Goal: Complete application form: Complete application form

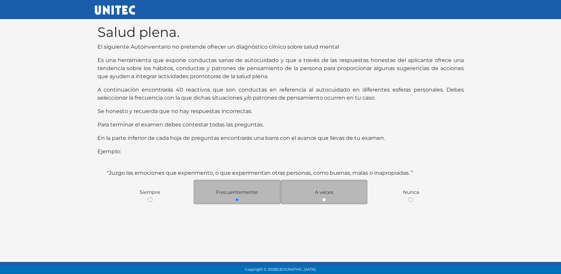
click at [320, 200] on div "A veces" at bounding box center [324, 192] width 87 height 24
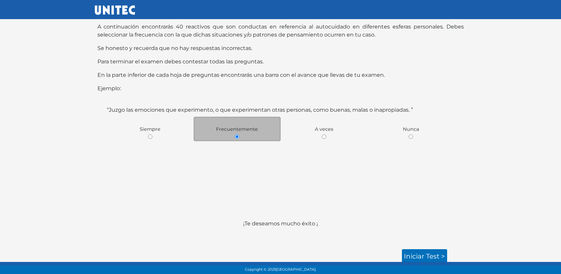
scroll to position [66, 0]
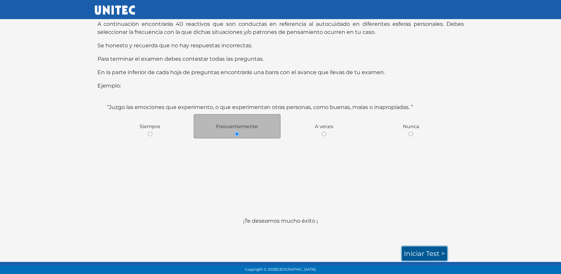
click at [427, 251] on link "Iniciar test >" at bounding box center [424, 253] width 45 height 14
click at [433, 256] on link "Iniciar test >" at bounding box center [424, 253] width 45 height 14
click at [410, 253] on link "Iniciar test >" at bounding box center [424, 253] width 45 height 14
click at [427, 247] on link "Iniciar test >" at bounding box center [424, 253] width 45 height 14
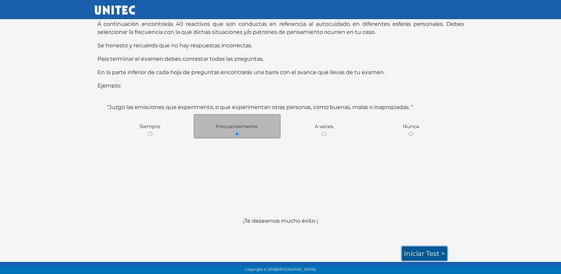
click at [432, 258] on link "Iniciar test >" at bounding box center [424, 253] width 45 height 14
click at [433, 253] on link "Iniciar test >" at bounding box center [424, 253] width 45 height 14
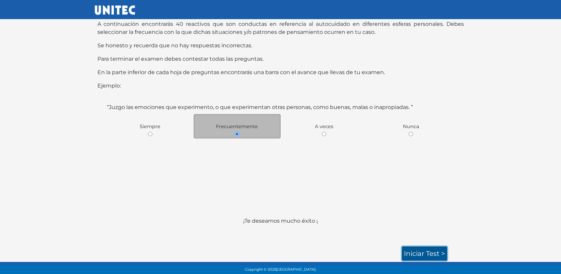
click at [433, 253] on link "Iniciar test >" at bounding box center [424, 253] width 45 height 14
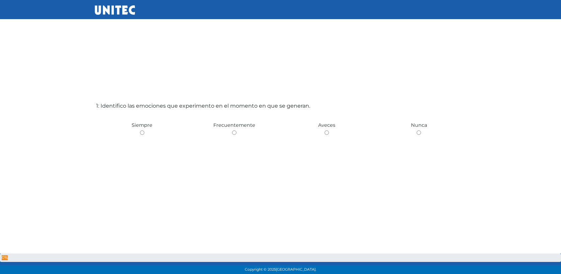
scroll to position [1, 0]
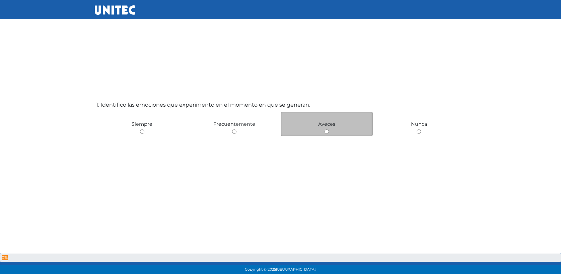
click at [328, 131] on input "radio" at bounding box center [327, 131] width 4 height 4
radio input "true"
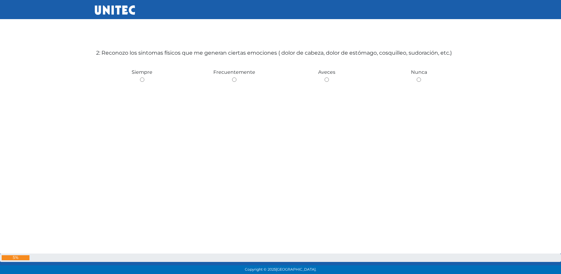
scroll to position [326, 0]
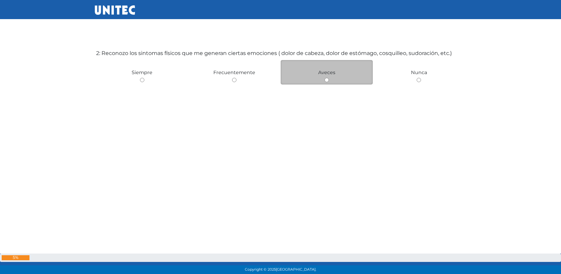
click at [317, 82] on div "Aveces" at bounding box center [327, 72] width 92 height 24
click at [327, 79] on input "radio" at bounding box center [327, 80] width 4 height 4
radio input "true"
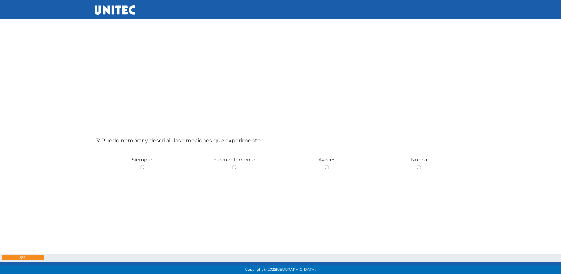
scroll to position [536, 0]
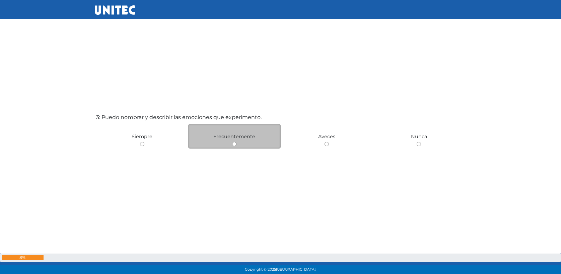
click at [231, 146] on div "Frecuentemente" at bounding box center [234, 136] width 92 height 24
click at [234, 145] on input "radio" at bounding box center [234, 144] width 4 height 4
radio input "true"
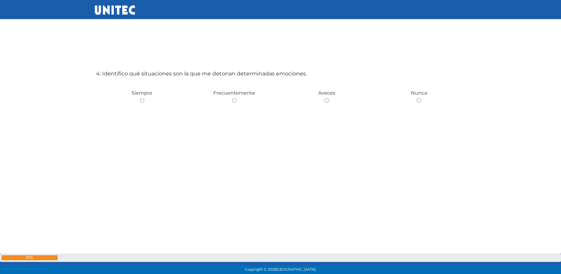
scroll to position [854, 0]
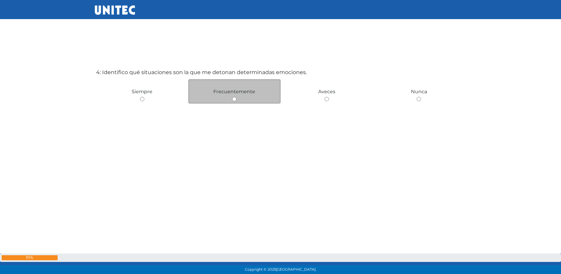
click at [233, 98] on input "radio" at bounding box center [234, 99] width 4 height 4
radio input "true"
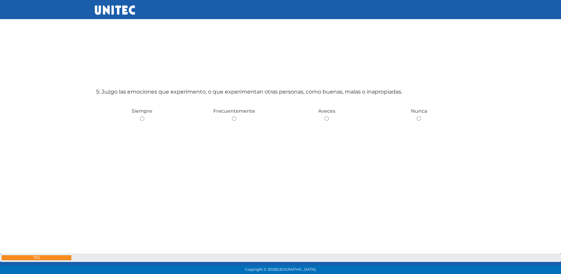
scroll to position [1110, 0]
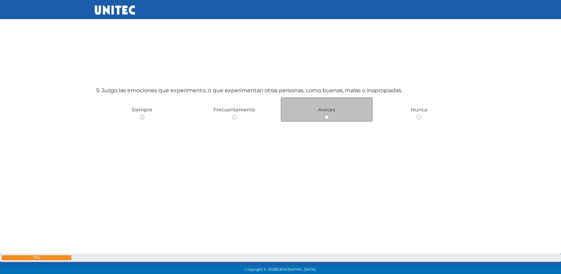
click at [334, 113] on div "Aveces" at bounding box center [327, 109] width 92 height 24
click at [333, 116] on div "Aveces" at bounding box center [327, 109] width 92 height 24
click at [325, 117] on input "radio" at bounding box center [327, 117] width 4 height 4
radio input "true"
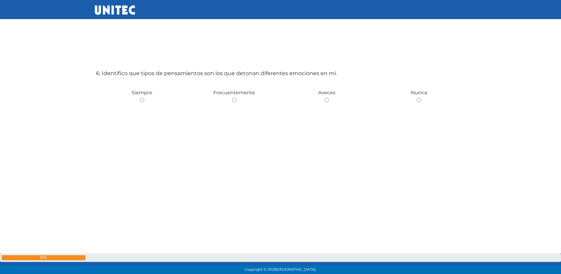
scroll to position [1387, 0]
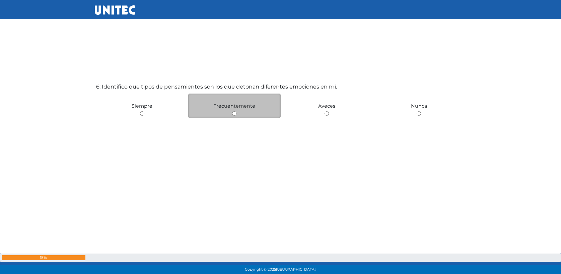
click at [232, 111] on div "Frecuentemente" at bounding box center [234, 105] width 92 height 24
click at [241, 115] on div "Frecuentemente" at bounding box center [234, 105] width 92 height 24
click at [232, 112] on input "radio" at bounding box center [234, 113] width 4 height 4
radio input "true"
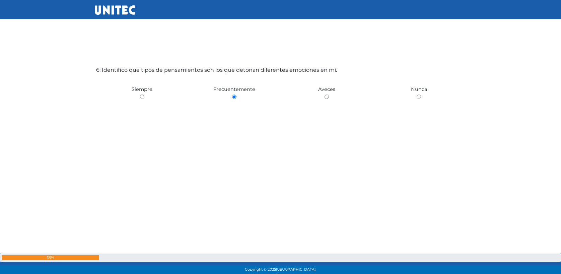
click at [234, 115] on div "6: Identifico que tipos de pensamientos son los que detonan diferentes emocione…" at bounding box center [281, 135] width 372 height 274
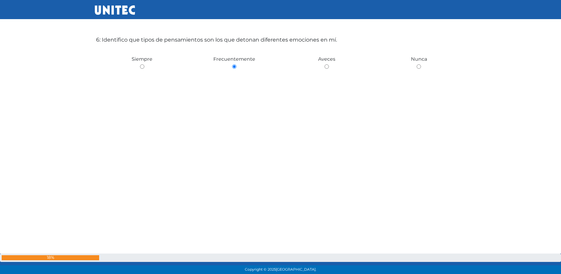
scroll to position [1622, 0]
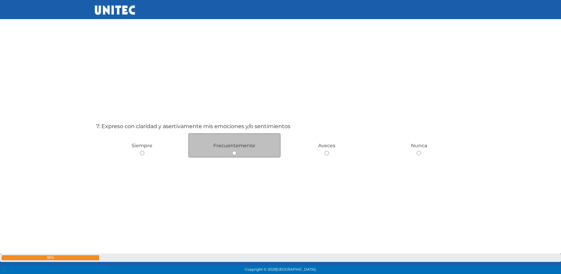
click at [241, 153] on div "Frecuentemente" at bounding box center [234, 145] width 92 height 24
click at [233, 149] on div "Frecuentemente" at bounding box center [234, 145] width 92 height 24
click at [233, 151] on input "radio" at bounding box center [234, 153] width 4 height 4
radio input "true"
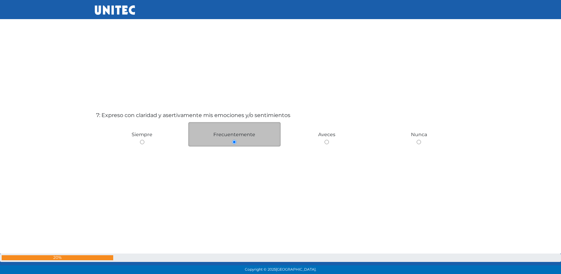
click at [233, 152] on div "7: Expreso con claridad y asertivamente mis emociones y/o sentimientos Siempre …" at bounding box center [281, 180] width 372 height 274
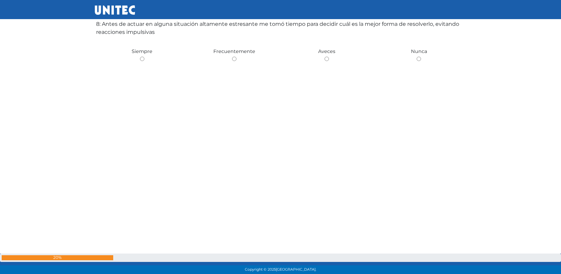
scroll to position [1997, 0]
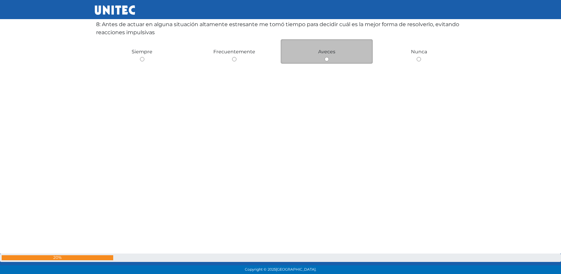
click at [326, 52] on span "Aveces" at bounding box center [326, 52] width 17 height 6
click at [334, 59] on div "Aveces" at bounding box center [327, 51] width 92 height 24
click at [331, 55] on div "Aveces" at bounding box center [327, 51] width 92 height 24
click at [323, 60] on div "Aveces" at bounding box center [327, 51] width 92 height 24
click at [327, 59] on input "radio" at bounding box center [327, 59] width 4 height 4
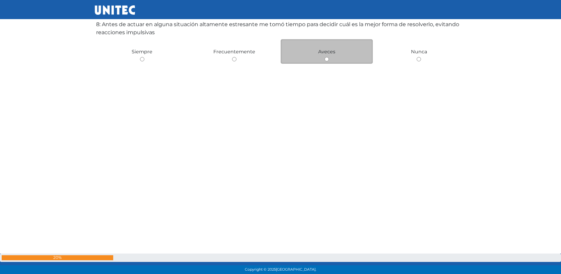
radio input "true"
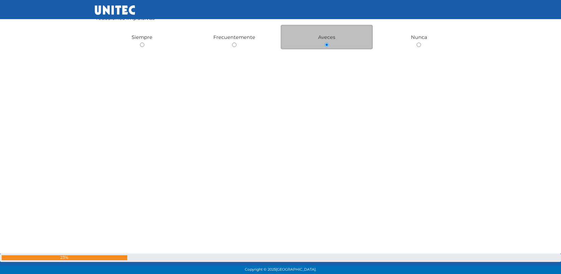
click at [327, 59] on div "8: Antes de actuar en alguna situación altamente estresante me tomó tiempo para…" at bounding box center [281, 75] width 372 height 274
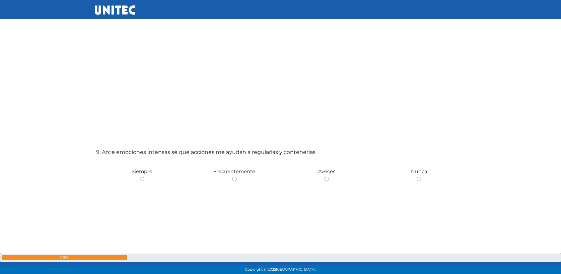
scroll to position [2176, 0]
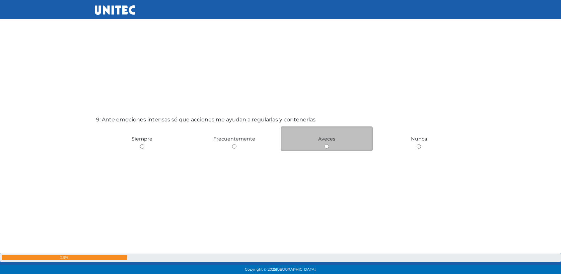
click at [331, 145] on div "Aveces" at bounding box center [327, 138] width 92 height 24
click at [328, 145] on input "radio" at bounding box center [327, 146] width 4 height 4
radio input "true"
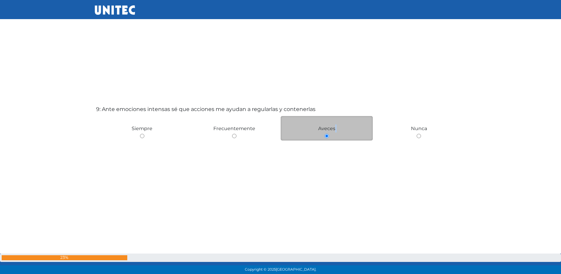
click at [328, 145] on div "9: Ante emociones intensas sé que acciones me ayudan a regularlas y contenerlas…" at bounding box center [281, 174] width 372 height 274
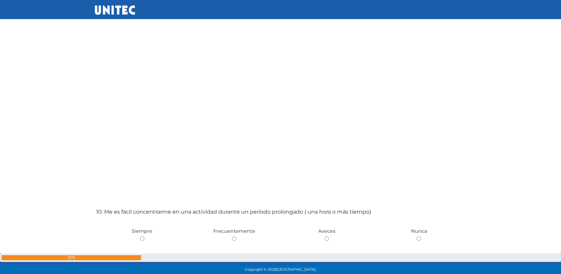
scroll to position [2425, 0]
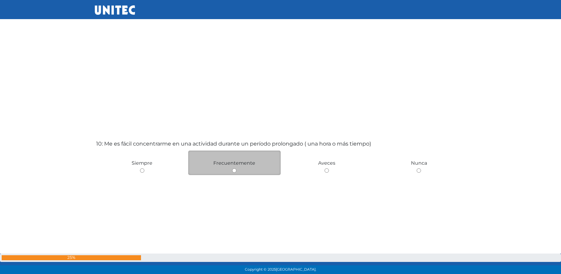
click at [275, 163] on div "Frecuentemente" at bounding box center [234, 162] width 92 height 24
click at [258, 164] on div "Frecuentemente" at bounding box center [234, 162] width 92 height 24
click at [246, 165] on span "Frecuentemente" at bounding box center [234, 163] width 42 height 6
click at [239, 172] on div "Frecuentemente" at bounding box center [234, 162] width 92 height 24
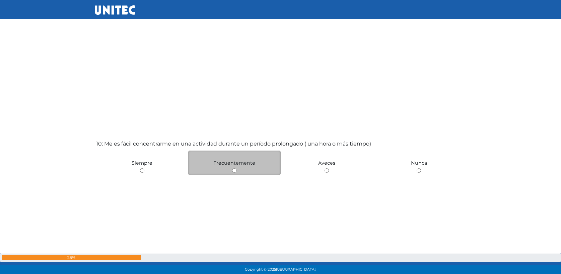
click at [236, 169] on input "radio" at bounding box center [234, 170] width 4 height 4
radio input "true"
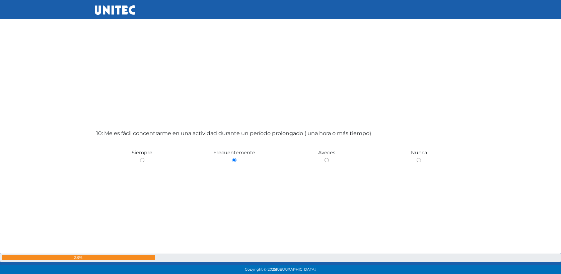
click at [233, 169] on div "10: Me es fácil concentrarme en una actividad durante un período prolongado ( u…" at bounding box center [281, 198] width 372 height 274
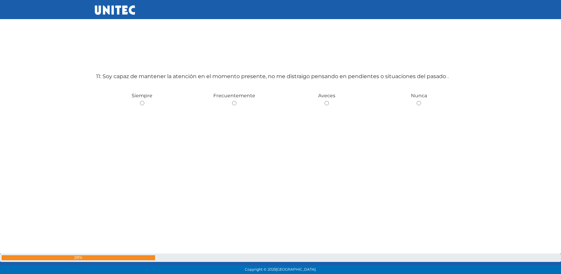
scroll to position [2770, 0]
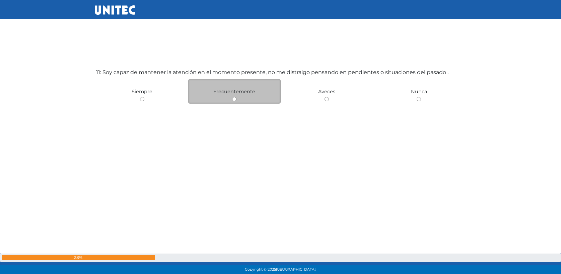
click at [229, 96] on div "Frecuentemente" at bounding box center [234, 91] width 92 height 24
click at [238, 97] on div "Frecuentemente" at bounding box center [234, 91] width 92 height 24
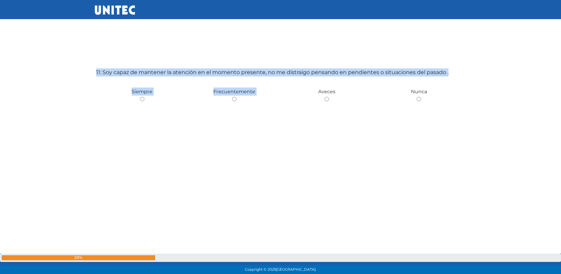
scroll to position [2421, 0]
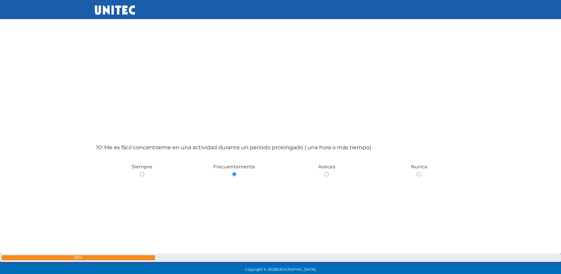
click at [236, 98] on div "10: Me es fácil concentrarme en una actividad durante un período prolongado ( u…" at bounding box center [281, 212] width 372 height 274
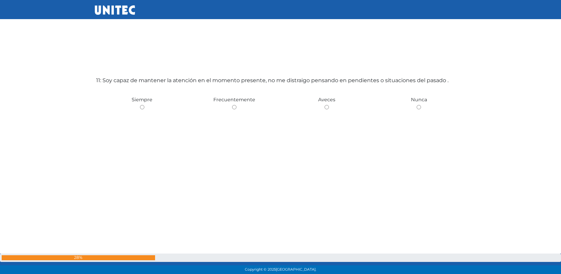
scroll to position [2763, 0]
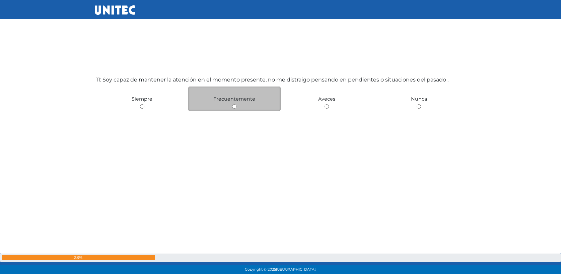
click at [229, 110] on div "Frecuentemente" at bounding box center [234, 98] width 92 height 24
click at [232, 107] on input "radio" at bounding box center [234, 106] width 4 height 4
radio input "true"
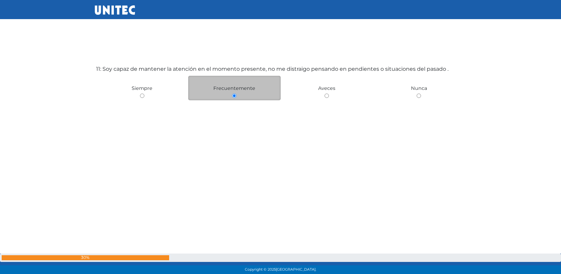
click at [232, 107] on div "11: Soy capaz de mantener la atención en el momento presente, no me distraigo p…" at bounding box center [281, 134] width 372 height 274
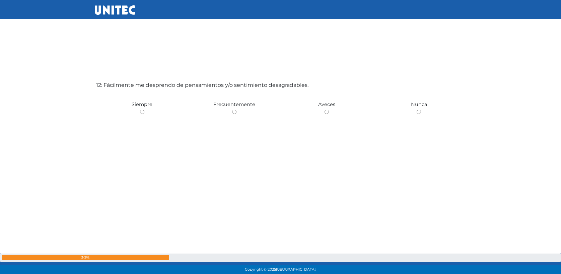
scroll to position [3044, 0]
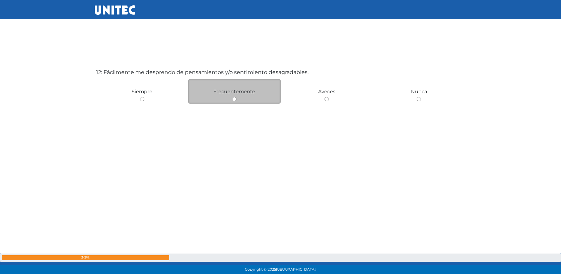
click at [236, 97] on input "radio" at bounding box center [234, 99] width 4 height 4
radio input "true"
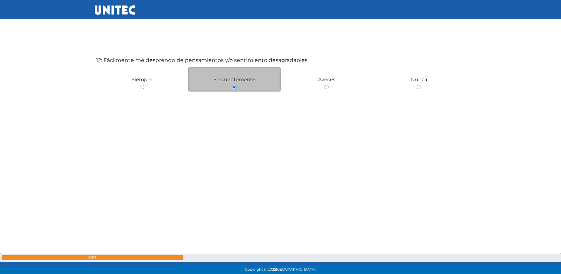
click at [236, 97] on div "12: Fácilmente me desprendo de pensamientos y/o sentimiento desagradables. Siem…" at bounding box center [281, 125] width 372 height 274
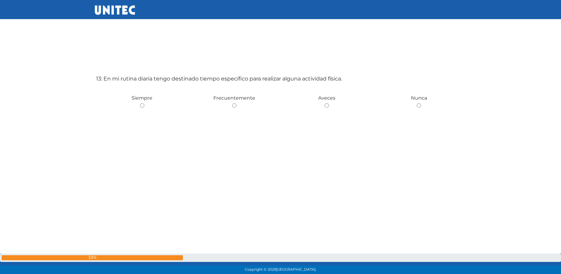
scroll to position [3317, 0]
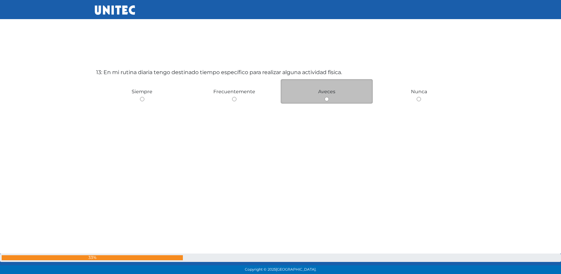
click at [316, 92] on div "Aveces" at bounding box center [327, 91] width 92 height 24
click at [330, 93] on span "Aveces" at bounding box center [326, 91] width 17 height 6
click at [326, 97] on input "radio" at bounding box center [327, 99] width 4 height 4
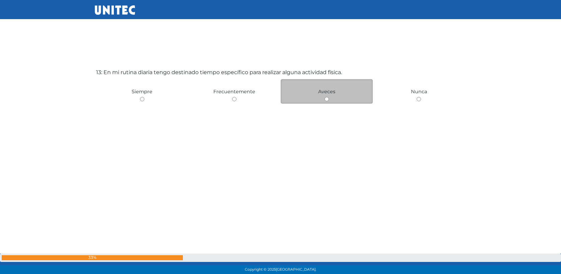
radio input "true"
click at [326, 97] on input "radio" at bounding box center [327, 99] width 4 height 4
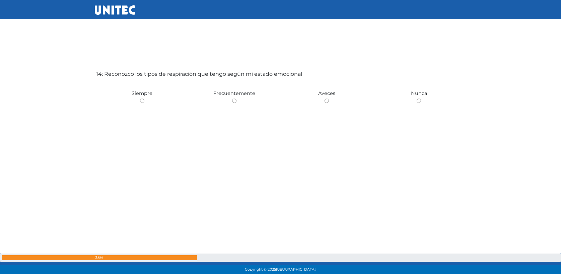
scroll to position [3591, 0]
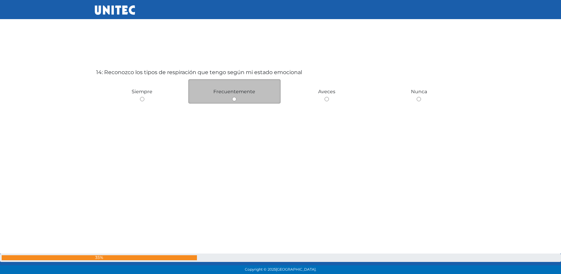
click at [232, 93] on span "Frecuentemente" at bounding box center [234, 91] width 42 height 6
click at [241, 99] on div "Frecuentemente" at bounding box center [234, 91] width 92 height 24
click at [233, 98] on input "radio" at bounding box center [234, 99] width 4 height 4
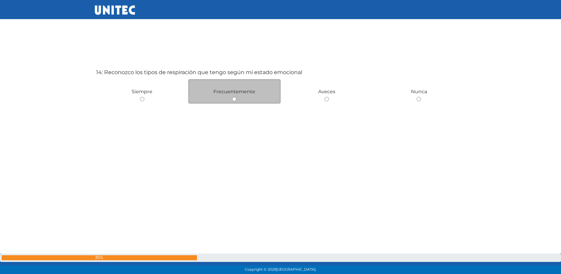
radio input "true"
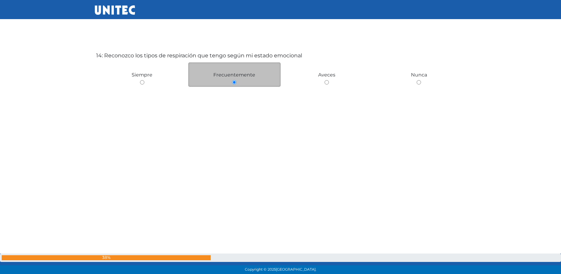
click at [233, 98] on div "14: Reconozco los tipos de respiración que tengo según mi estado emocional Siem…" at bounding box center [281, 120] width 372 height 274
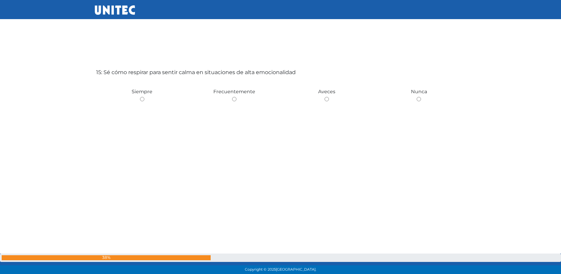
scroll to position [3912, 0]
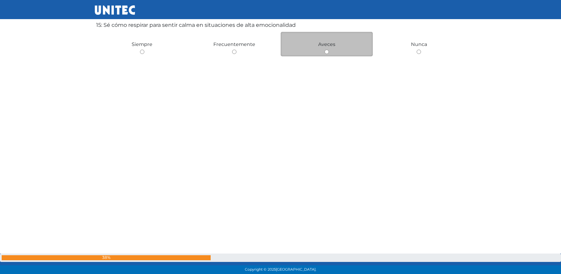
click at [330, 52] on div "Aveces" at bounding box center [327, 44] width 92 height 24
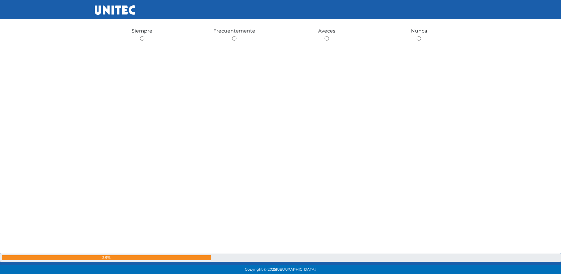
scroll to position [3900, 0]
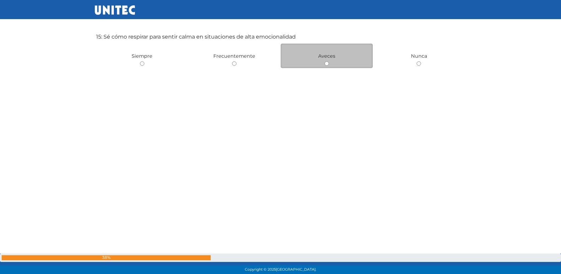
click at [321, 56] on span "Aveces" at bounding box center [326, 56] width 17 height 6
click at [322, 56] on span "Aveces" at bounding box center [326, 56] width 17 height 6
click at [333, 64] on div "Aveces" at bounding box center [327, 56] width 92 height 24
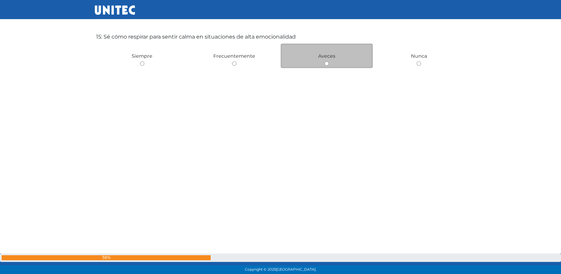
click at [325, 65] on input "radio" at bounding box center [327, 63] width 4 height 4
radio input "true"
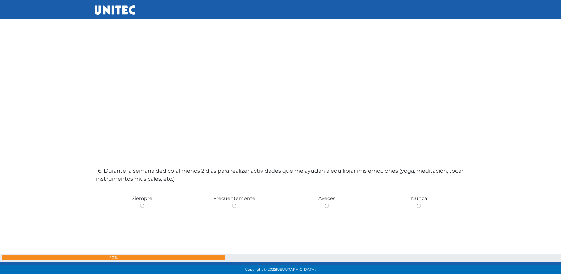
scroll to position [4041, 0]
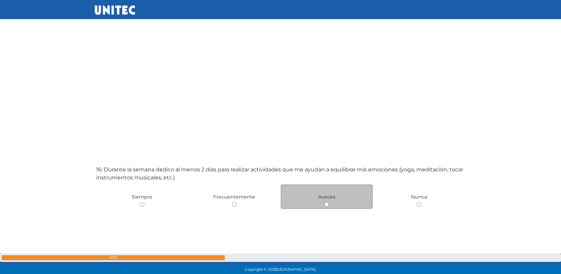
click at [335, 205] on div "Aveces" at bounding box center [327, 196] width 92 height 24
click at [323, 203] on div "Aveces" at bounding box center [327, 196] width 92 height 24
click at [326, 204] on input "radio" at bounding box center [327, 204] width 4 height 4
radio input "true"
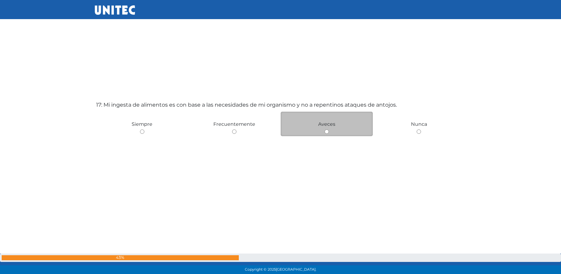
scroll to position [4412, 0]
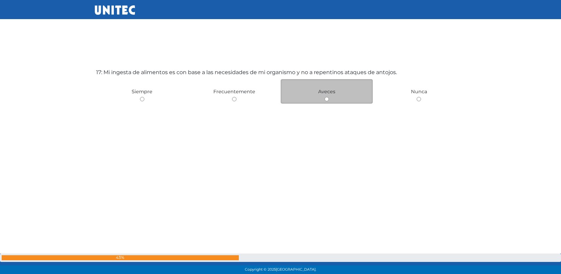
click at [341, 95] on div "Aveces" at bounding box center [327, 91] width 92 height 24
click at [329, 95] on div "Aveces" at bounding box center [327, 91] width 92 height 24
click at [327, 97] on input "radio" at bounding box center [327, 99] width 4 height 4
radio input "true"
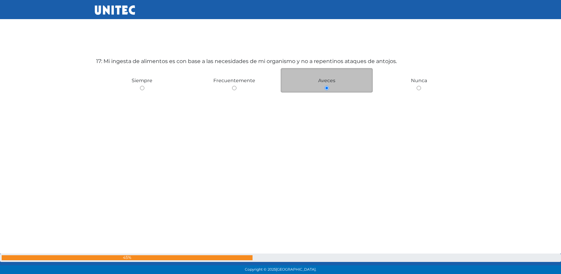
click at [327, 97] on div "17: Mi ingesta de alimentos es con base a las necesidades de mi organismo y no …" at bounding box center [281, 126] width 372 height 274
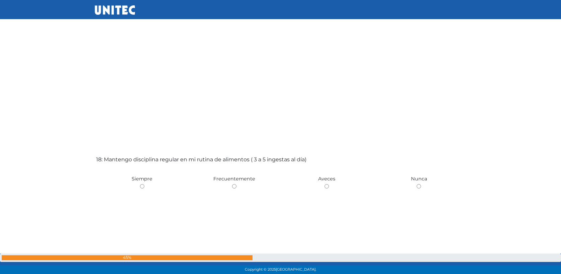
scroll to position [4603, 0]
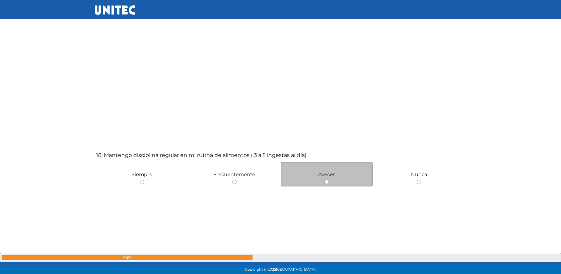
click at [326, 181] on input "radio" at bounding box center [327, 182] width 4 height 4
radio input "true"
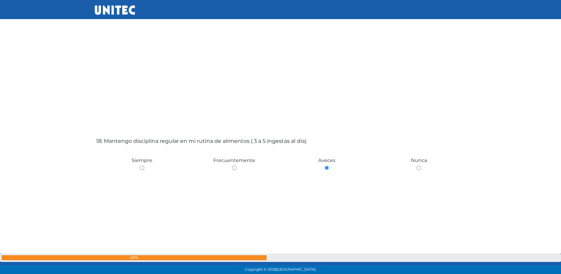
click at [326, 180] on div "18: Mantengo disciplina regular en mi rutina de alimentos ( 3 a 5 ingestas al d…" at bounding box center [281, 206] width 372 height 274
click at [326, 180] on div "18: Mantengo disciplina regular en mi rutina de alimentos ( 3 a 5 ingestas al d…" at bounding box center [281, 204] width 372 height 274
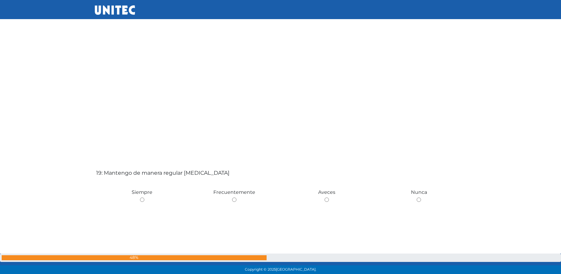
scroll to position [4865, 0]
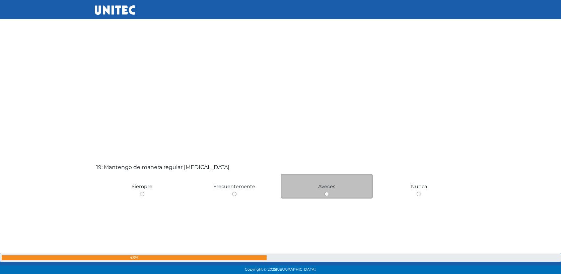
click at [327, 192] on input "radio" at bounding box center [327, 194] width 4 height 4
radio input "true"
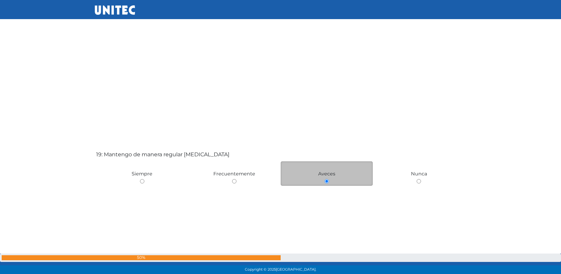
click at [327, 192] on div "19: Mantengo de manera regular [MEDICAL_DATA] Siempre Frecuentemente Aveces [GE…" at bounding box center [281, 219] width 372 height 274
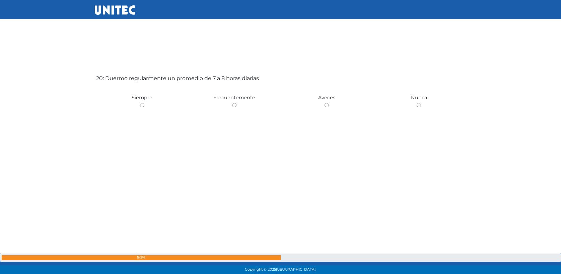
scroll to position [5233, 0]
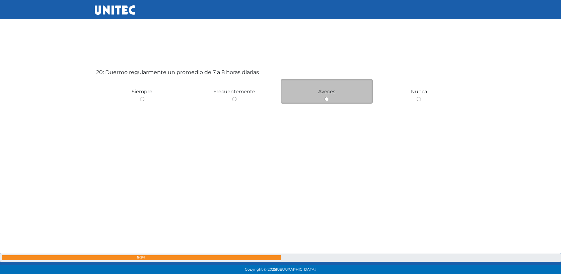
click at [331, 100] on div "Aveces" at bounding box center [327, 91] width 92 height 24
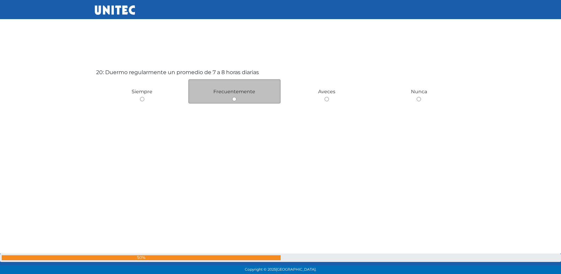
click at [251, 99] on div "Frecuentemente" at bounding box center [234, 91] width 92 height 24
click at [236, 98] on div "Frecuentemente" at bounding box center [234, 91] width 92 height 24
click at [235, 97] on input "radio" at bounding box center [234, 99] width 4 height 4
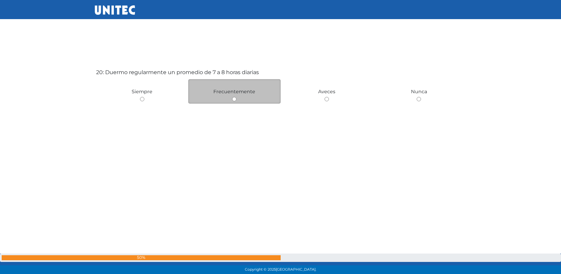
radio input "true"
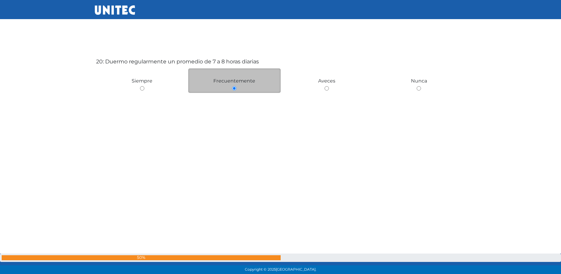
click at [235, 97] on div "20: Duermo regularmente un promedio de 7 a 8 horas diarias Siempre Frecuentemen…" at bounding box center [281, 126] width 372 height 274
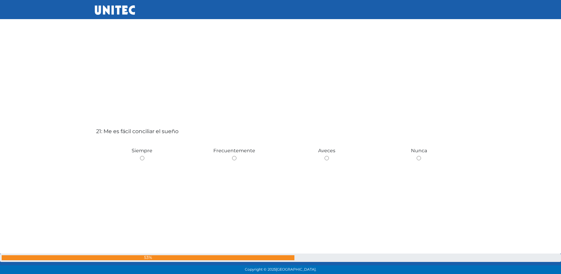
scroll to position [5457, 0]
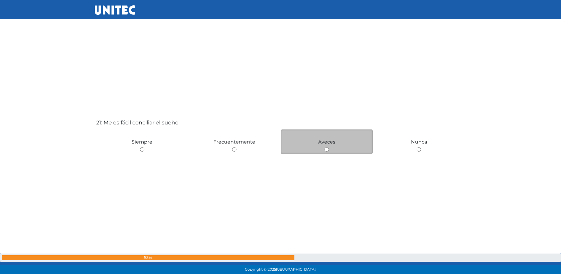
click at [322, 150] on div "Aveces" at bounding box center [327, 141] width 92 height 24
click at [323, 150] on div "Aveces" at bounding box center [327, 141] width 92 height 24
click at [327, 149] on input "radio" at bounding box center [327, 149] width 4 height 4
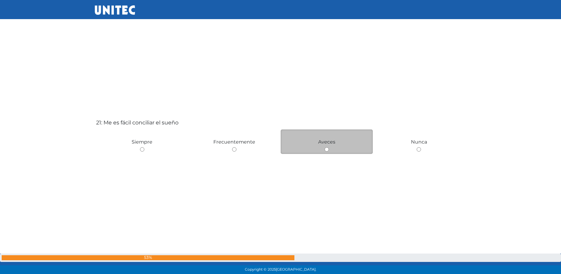
radio input "true"
click at [327, 149] on div "21: Me es fácil conciliar el sueño Siempre Frecuentemente Aveces [GEOGRAPHIC_DA…" at bounding box center [281, 187] width 372 height 274
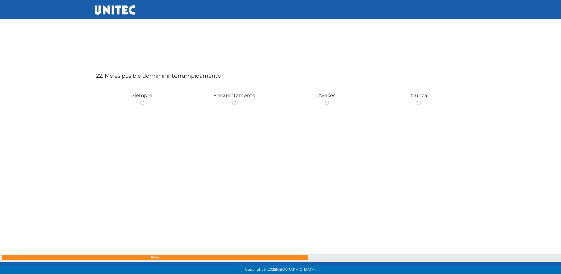
scroll to position [5800, 0]
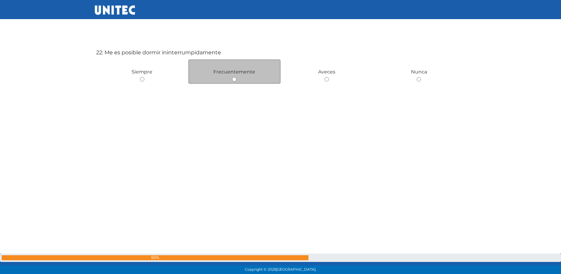
click at [237, 83] on div "Frecuentemente" at bounding box center [234, 71] width 92 height 24
click at [234, 80] on input "radio" at bounding box center [234, 79] width 4 height 4
radio input "true"
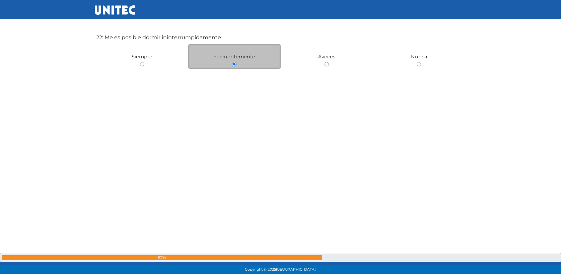
click at [234, 80] on div "22: Me es posible dormir ininterrumpidamente Siempre Frecuentemente Aveces [GEO…" at bounding box center [281, 102] width 372 height 274
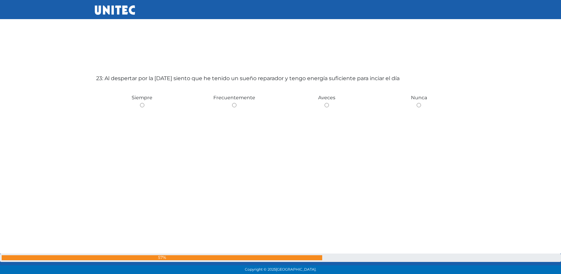
scroll to position [6054, 0]
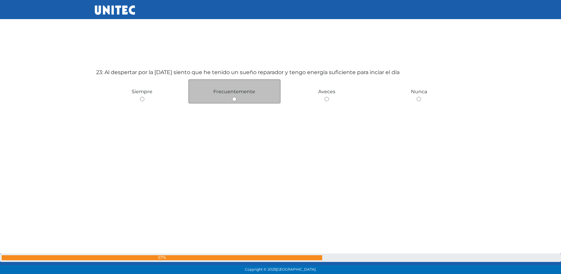
click at [236, 99] on input "radio" at bounding box center [234, 99] width 4 height 4
radio input "true"
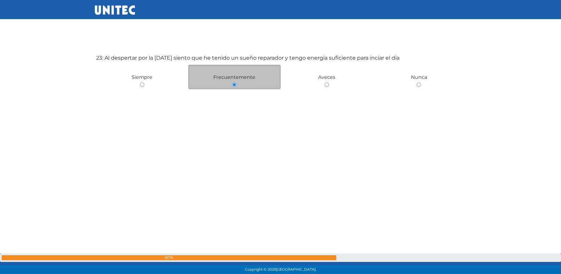
click at [236, 99] on div "23: Al despertar por la [DATE] siento que he tenido un sueño reparador y tengo …" at bounding box center [281, 123] width 372 height 274
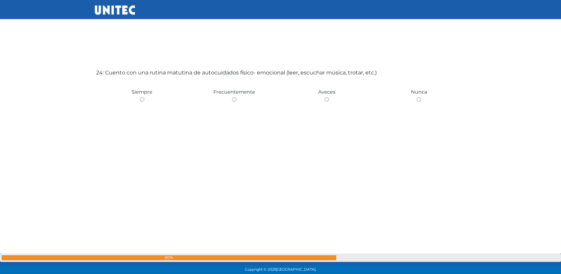
scroll to position [6328, 0]
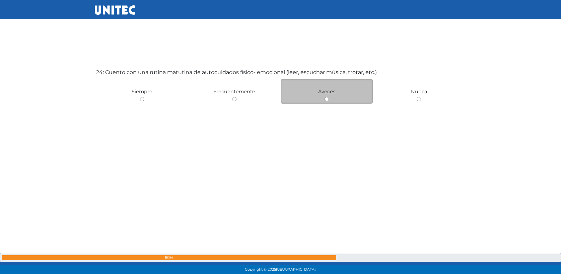
click at [327, 96] on div "Aveces" at bounding box center [327, 91] width 92 height 24
click at [328, 99] on input "radio" at bounding box center [327, 99] width 4 height 4
radio input "true"
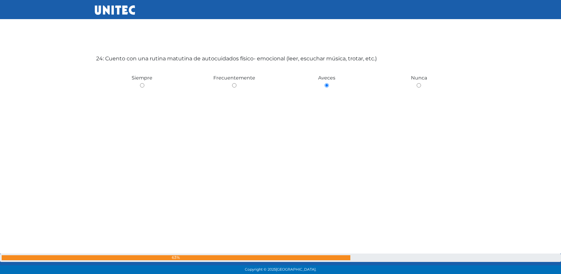
click at [328, 100] on div "24: Cuento con una rutina matutina de autocuidados físico- emocional (leer, esc…" at bounding box center [281, 123] width 372 height 274
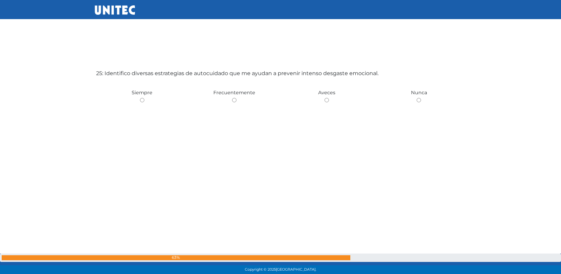
scroll to position [6601, 0]
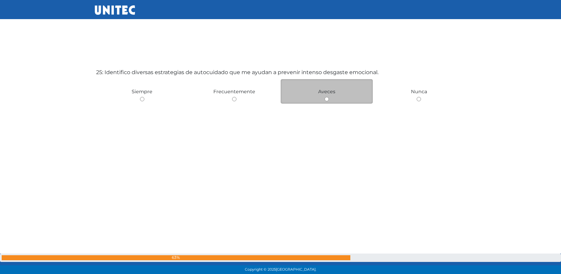
click at [332, 96] on div "Aveces" at bounding box center [327, 91] width 92 height 24
click at [328, 99] on input "radio" at bounding box center [327, 99] width 4 height 4
radio input "true"
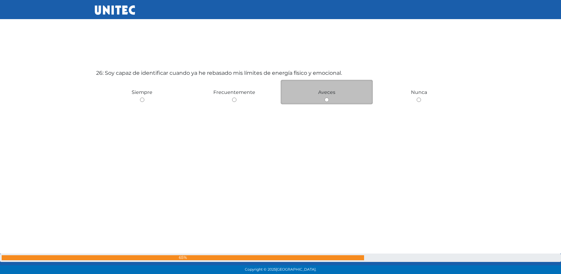
scroll to position [6875, 0]
click at [327, 101] on div "Aveces" at bounding box center [327, 91] width 92 height 24
click at [324, 93] on span "Aveces" at bounding box center [326, 91] width 17 height 6
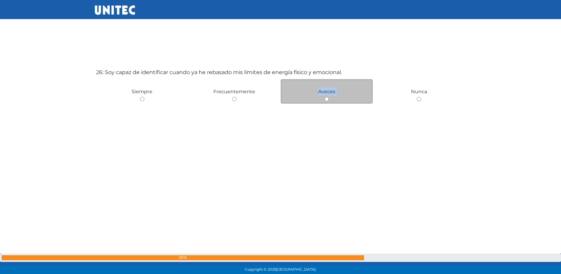
click at [324, 93] on span "Aveces" at bounding box center [326, 91] width 17 height 6
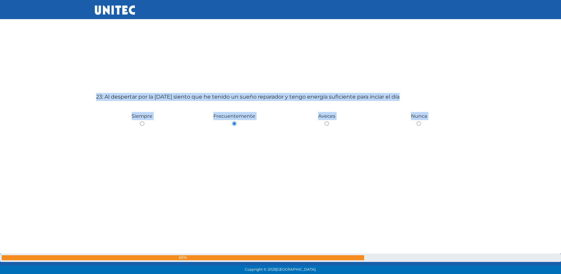
drag, startPoint x: 327, startPoint y: 93, endPoint x: 329, endPoint y: 96, distance: 3.8
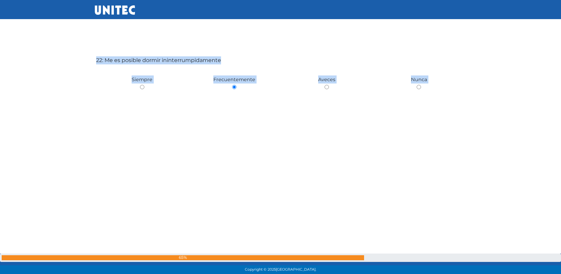
click at [329, 97] on div "22: Me es posible dormir ininterrumpidamente Siempre Frecuentemente Aveces [GEO…" at bounding box center [281, 125] width 372 height 274
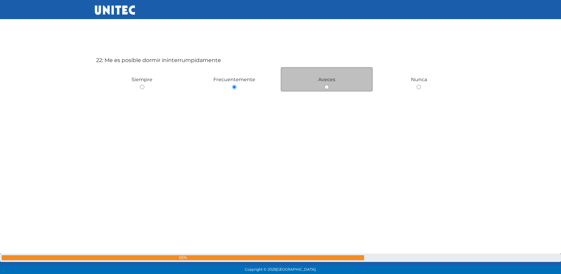
click at [322, 80] on span "Aveces" at bounding box center [326, 79] width 17 height 6
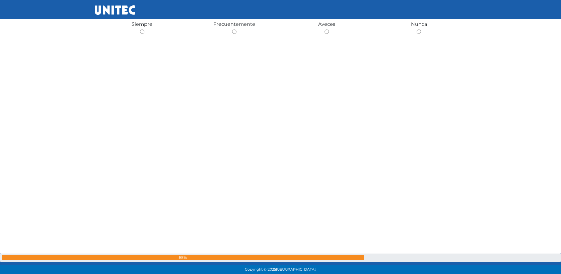
scroll to position [6834, 0]
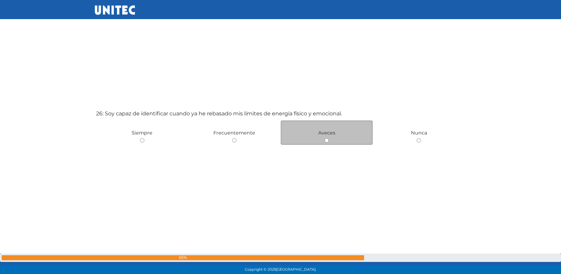
click at [327, 141] on input "radio" at bounding box center [327, 140] width 4 height 4
radio input "true"
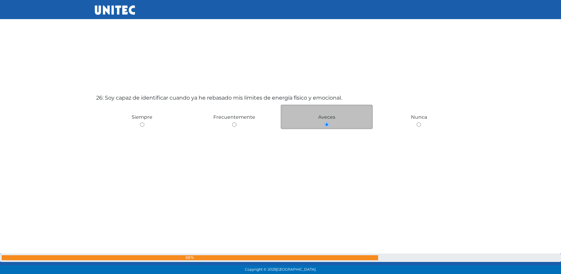
click at [327, 141] on div "26: Soy capaz de identificar cuando ya he rebasado mis límites de energía físic…" at bounding box center [281, 162] width 372 height 274
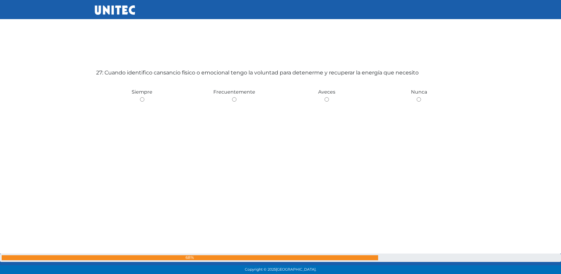
scroll to position [7149, 0]
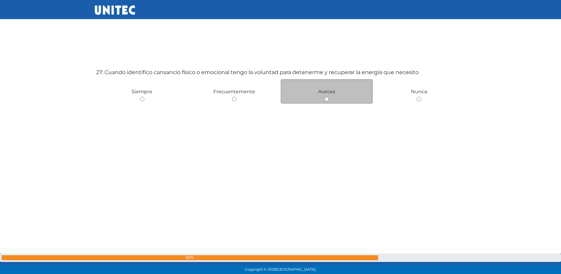
click at [322, 93] on span "Aveces" at bounding box center [326, 91] width 17 height 6
click at [328, 99] on input "radio" at bounding box center [327, 99] width 4 height 4
radio input "true"
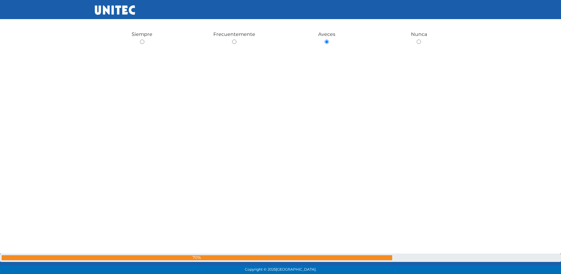
scroll to position [7274, 0]
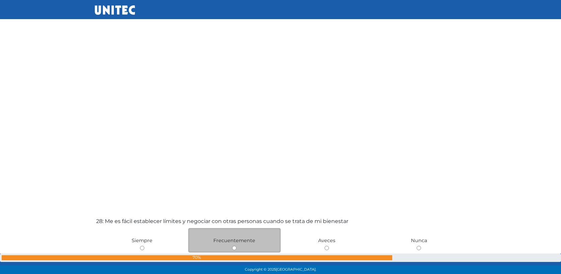
click at [231, 251] on div "Frecuentemente" at bounding box center [234, 240] width 92 height 24
click at [239, 246] on div "Frecuentemente" at bounding box center [234, 240] width 92 height 24
click at [236, 247] on input "radio" at bounding box center [234, 248] width 4 height 4
radio input "true"
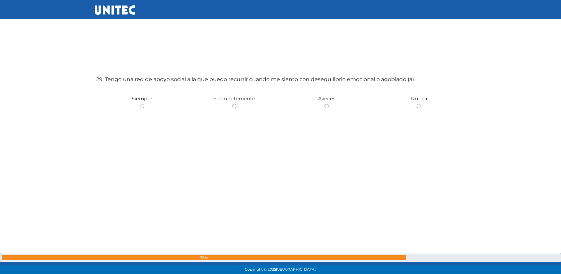
scroll to position [7696, 0]
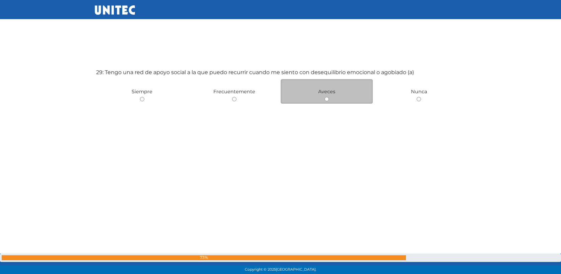
click at [325, 100] on input "radio" at bounding box center [327, 99] width 4 height 4
radio input "true"
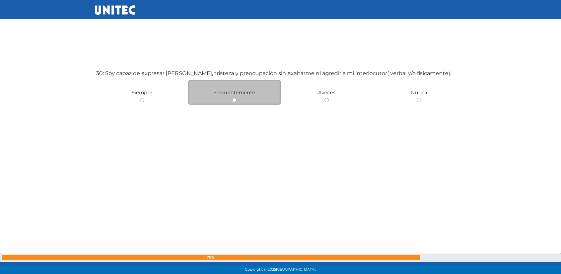
scroll to position [7970, 0]
click at [234, 98] on input "radio" at bounding box center [234, 99] width 4 height 4
radio input "true"
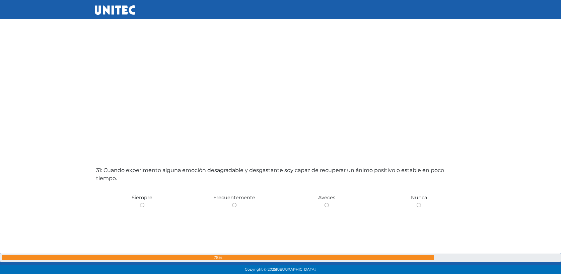
scroll to position [8223, 0]
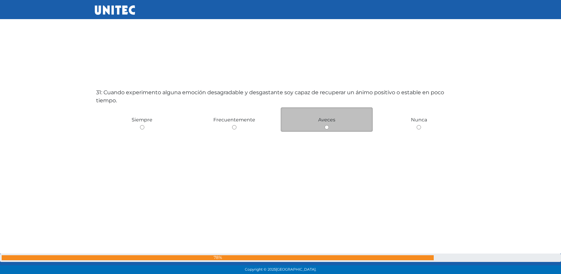
click at [328, 124] on div "Aveces" at bounding box center [327, 119] width 92 height 24
click at [328, 125] on input "radio" at bounding box center [327, 127] width 4 height 4
radio input "true"
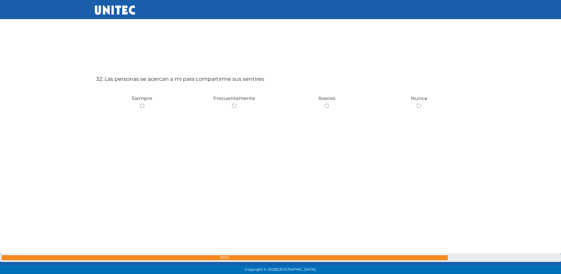
scroll to position [8517, 0]
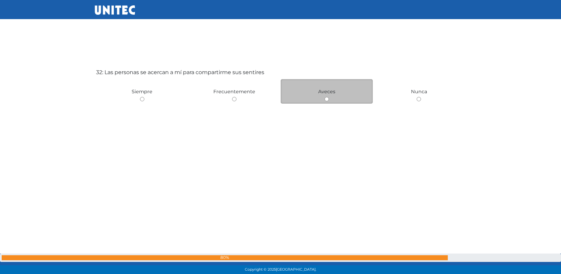
click at [330, 94] on span "Aveces" at bounding box center [326, 91] width 17 height 6
click at [329, 99] on div "Aveces" at bounding box center [327, 91] width 92 height 24
click at [327, 98] on input "radio" at bounding box center [327, 99] width 4 height 4
radio input "true"
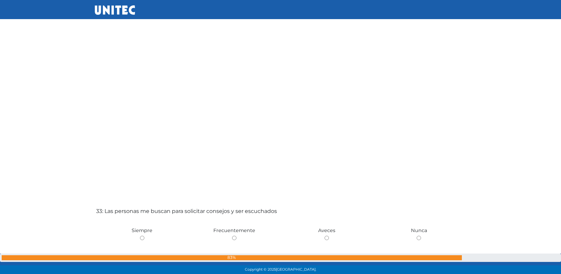
scroll to position [8703, 0]
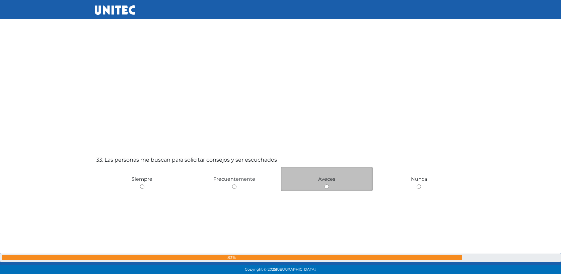
click at [339, 186] on div "Aveces" at bounding box center [327, 178] width 92 height 24
click at [329, 187] on div "Aveces" at bounding box center [327, 178] width 92 height 24
click at [327, 186] on input "radio" at bounding box center [327, 186] width 4 height 4
radio input "true"
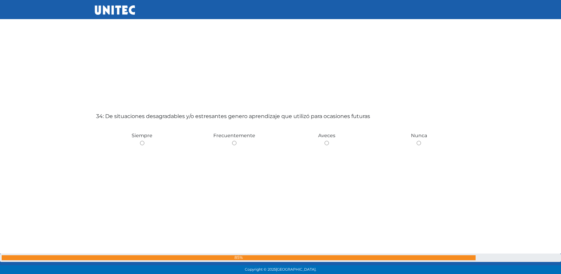
scroll to position [9083, 0]
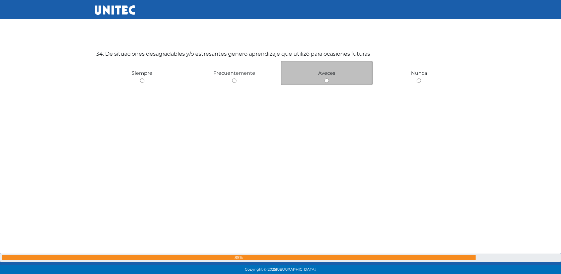
click at [326, 77] on div "Aveces" at bounding box center [327, 73] width 92 height 24
click at [327, 80] on input "radio" at bounding box center [327, 80] width 4 height 4
radio input "true"
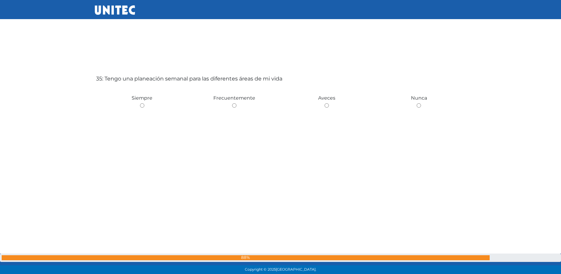
scroll to position [9338, 0]
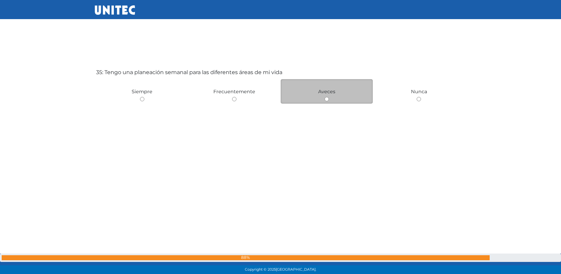
click at [325, 95] on div "Aveces" at bounding box center [327, 91] width 92 height 24
click at [326, 98] on input "radio" at bounding box center [327, 99] width 4 height 4
radio input "true"
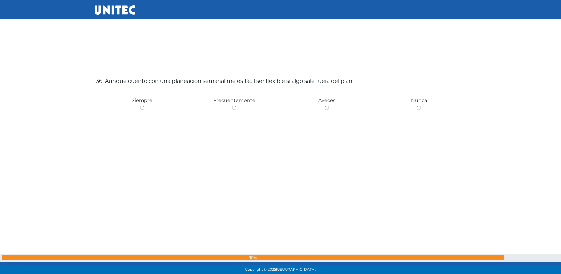
scroll to position [9612, 0]
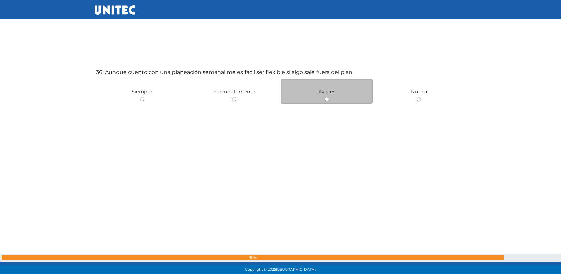
click at [326, 98] on input "radio" at bounding box center [327, 99] width 4 height 4
radio input "true"
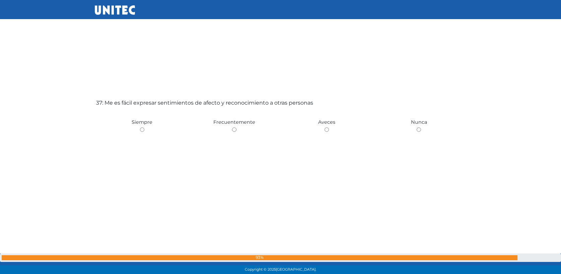
scroll to position [9886, 0]
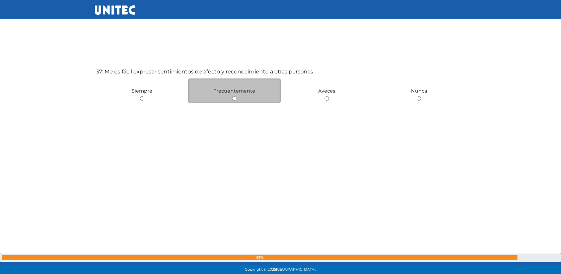
click at [250, 93] on span "Frecuentemente" at bounding box center [234, 91] width 42 height 6
click at [231, 98] on div "Frecuentemente" at bounding box center [234, 90] width 92 height 24
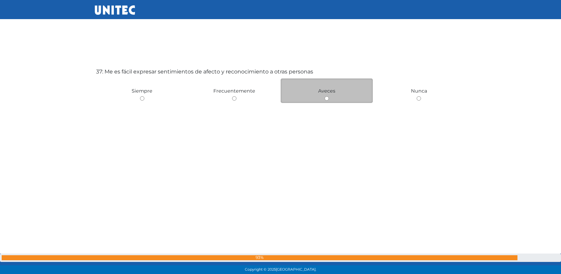
click at [327, 97] on input "radio" at bounding box center [327, 98] width 4 height 4
radio input "true"
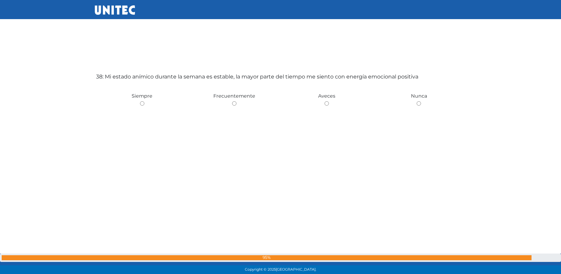
scroll to position [10159, 0]
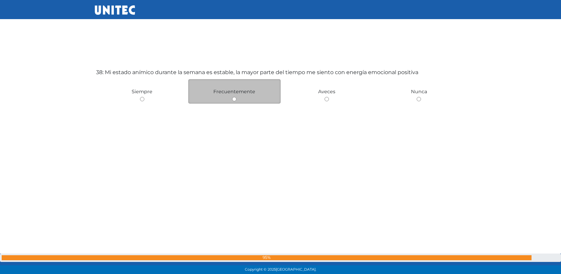
click at [236, 95] on div "Frecuentemente" at bounding box center [234, 91] width 92 height 24
click at [236, 97] on input "radio" at bounding box center [234, 99] width 4 height 4
radio input "true"
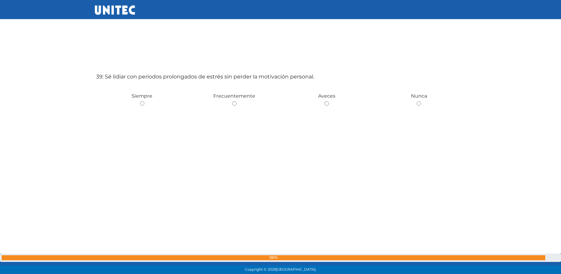
scroll to position [10433, 0]
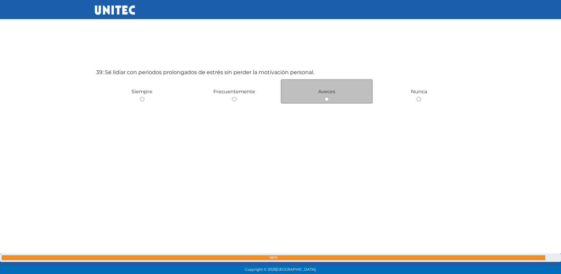
click at [329, 97] on div "Aveces" at bounding box center [327, 91] width 92 height 24
click at [326, 102] on div "Aveces" at bounding box center [327, 91] width 92 height 24
click at [326, 99] on input "radio" at bounding box center [327, 99] width 4 height 4
radio input "true"
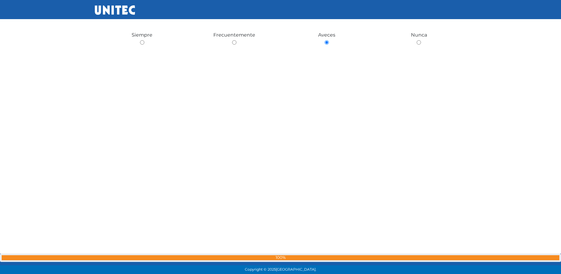
scroll to position [10632, 0]
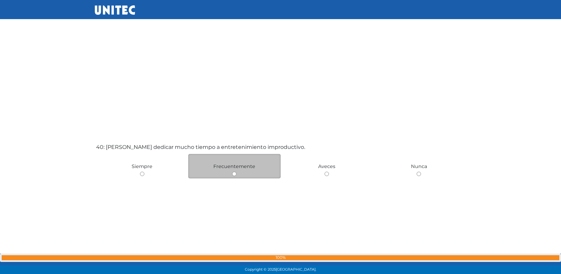
click at [244, 175] on div "Frecuentemente" at bounding box center [234, 166] width 92 height 24
click at [234, 172] on input "radio" at bounding box center [234, 174] width 4 height 4
radio input "true"
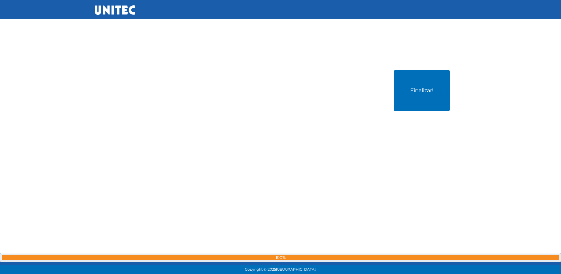
scroll to position [10980, 0]
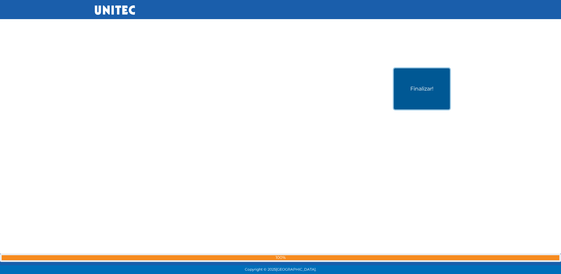
click at [418, 96] on button "Finalizar!" at bounding box center [422, 88] width 56 height 41
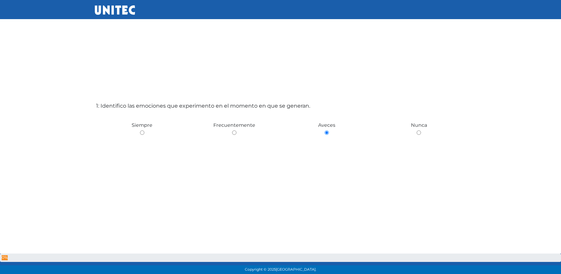
scroll to position [0, 0]
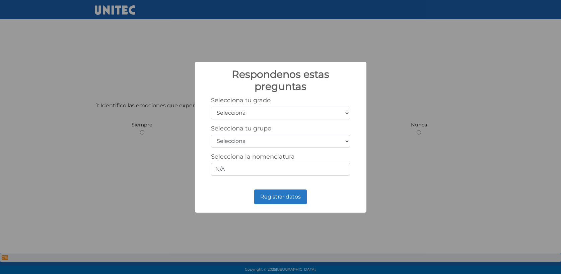
click at [347, 113] on select "Selecciona 1er grado 2do grado 3er grado 4to grado 5to grado 6to grado" at bounding box center [280, 113] width 139 height 13
select select "6"
click at [211, 107] on select "Selecciona 1er grado 2do grado 3er grado 4to grado 5to grado 6to grado" at bounding box center [280, 113] width 139 height 13
click at [347, 140] on select "Selecciona A B C D E F G H I J K L M N O P Q R S T U V W X Y Z" at bounding box center [280, 141] width 139 height 13
select select "r"
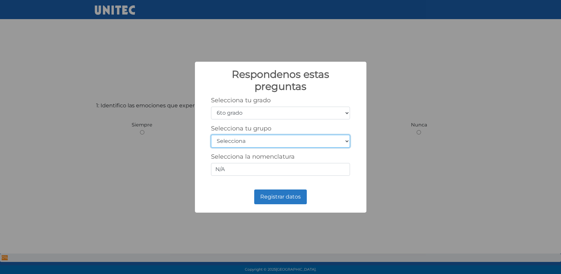
click at [211, 135] on select "Selecciona A B C D E F G H I J K L M N O P Q R S T U V W X Y Z" at bounding box center [280, 141] width 139 height 13
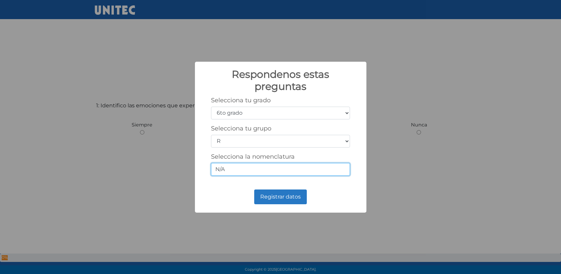
click at [331, 169] on input "N/A" at bounding box center [280, 169] width 139 height 13
click at [290, 175] on input "N/A" at bounding box center [280, 169] width 139 height 13
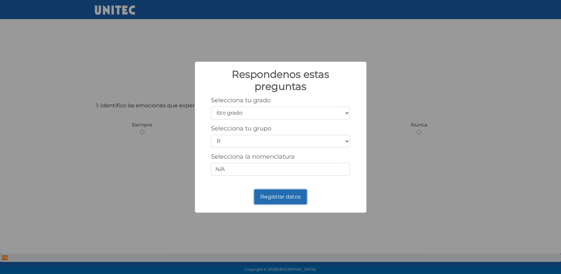
click at [294, 199] on button "Registrar datos" at bounding box center [280, 196] width 52 height 15
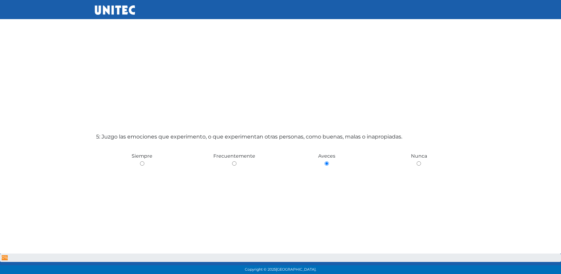
scroll to position [1116, 0]
